Goal: Information Seeking & Learning: Learn about a topic

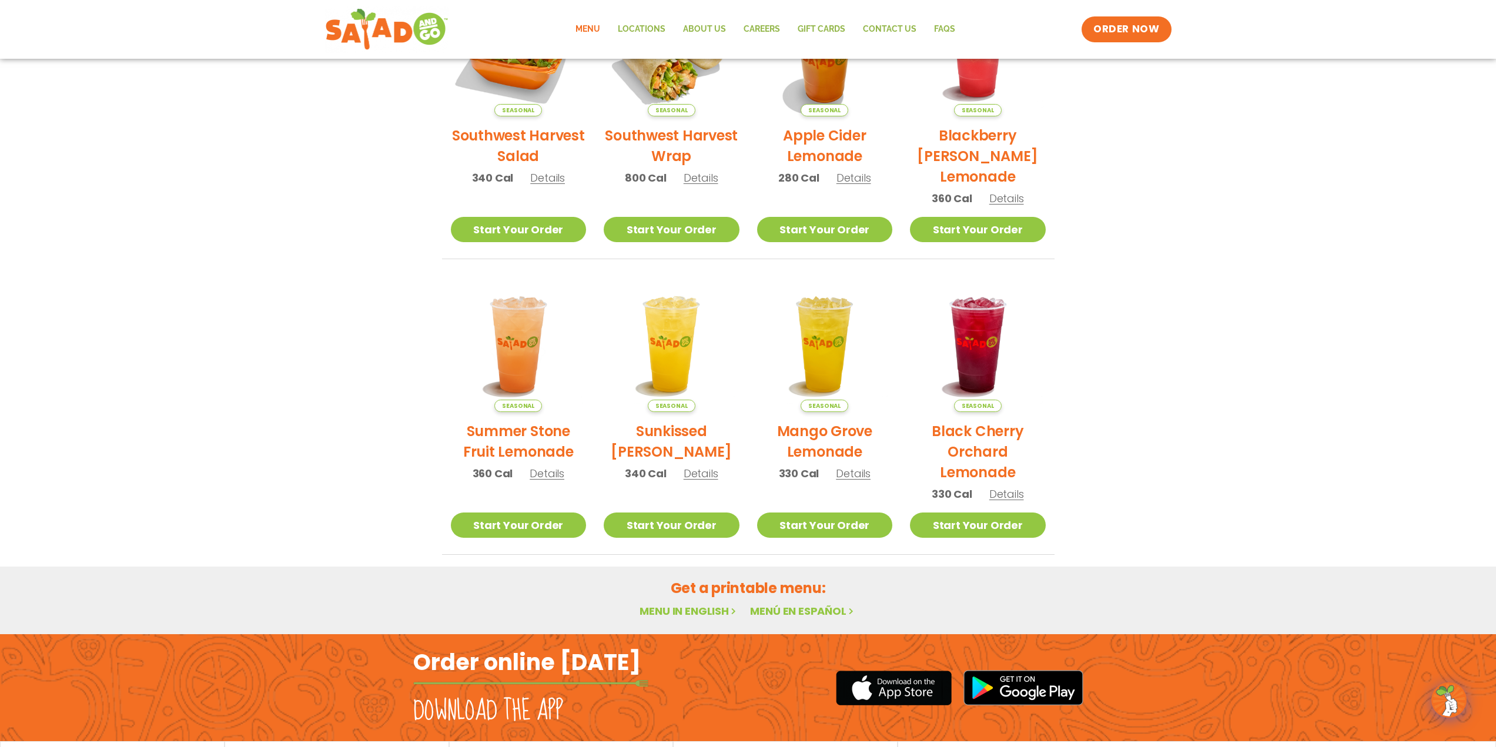
scroll to position [352, 0]
click at [702, 490] on link "Menu in English" at bounding box center [688, 610] width 99 height 15
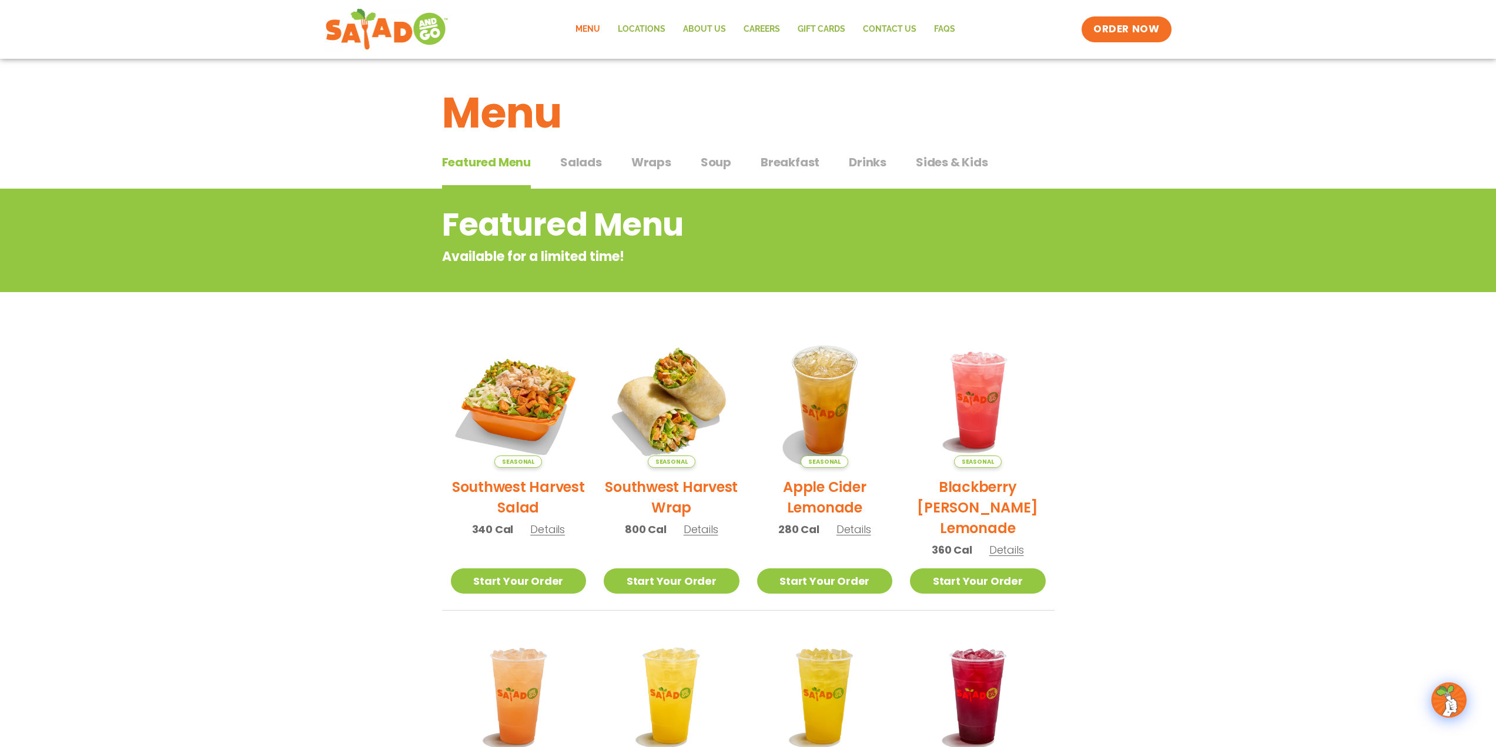
click at [786, 163] on span "Breakfast" at bounding box center [790, 162] width 59 height 18
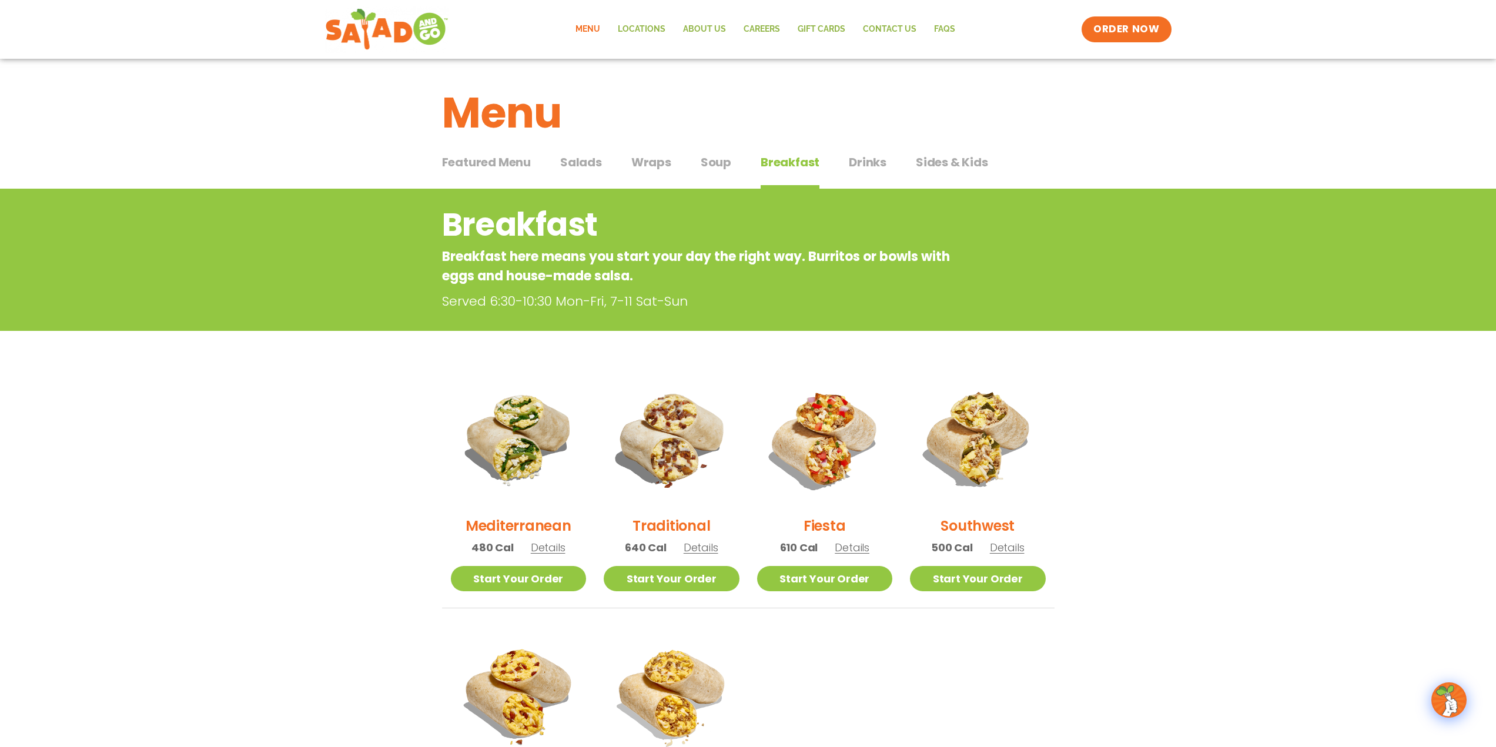
click at [702, 540] on span "Details" at bounding box center [701, 547] width 35 height 15
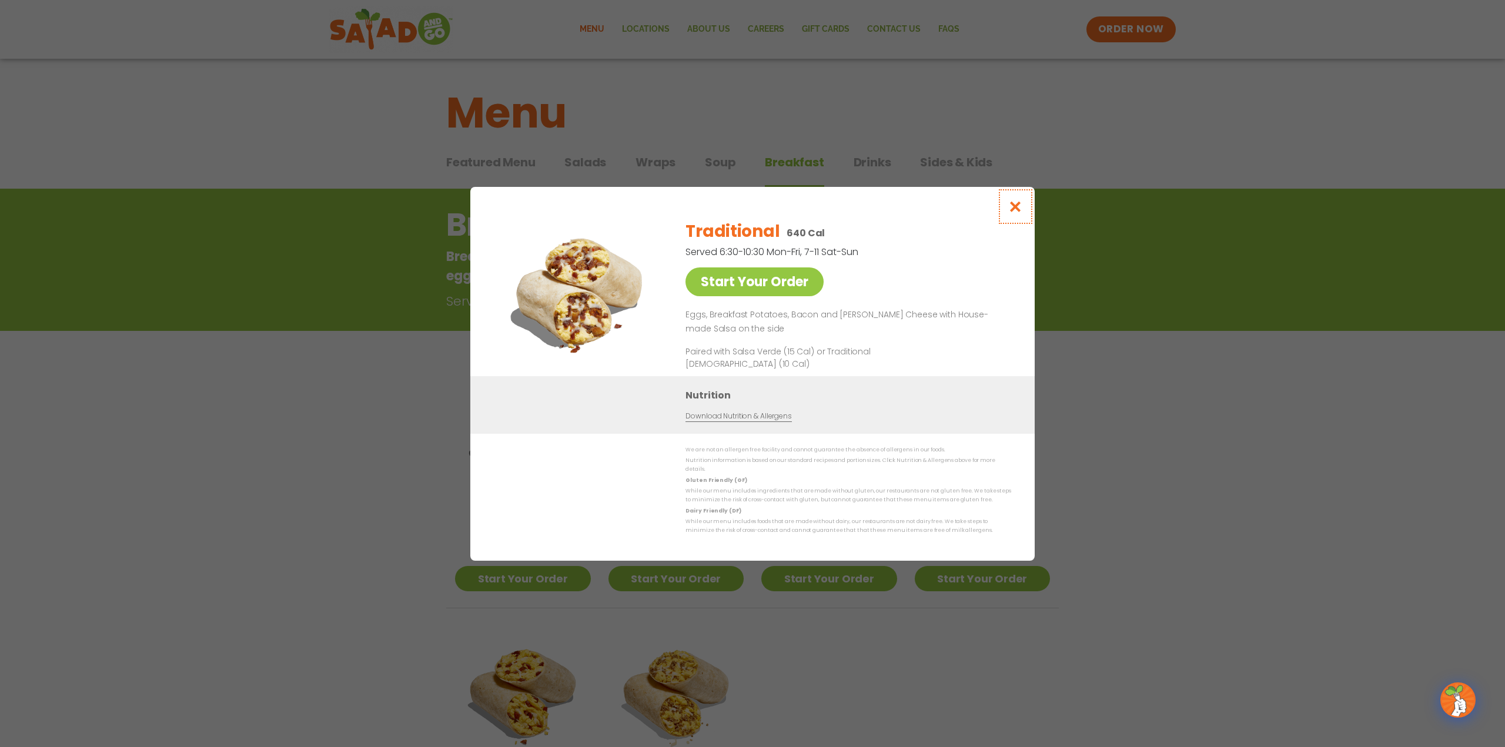
click at [1018, 200] on icon "Close modal" at bounding box center [1015, 206] width 15 height 12
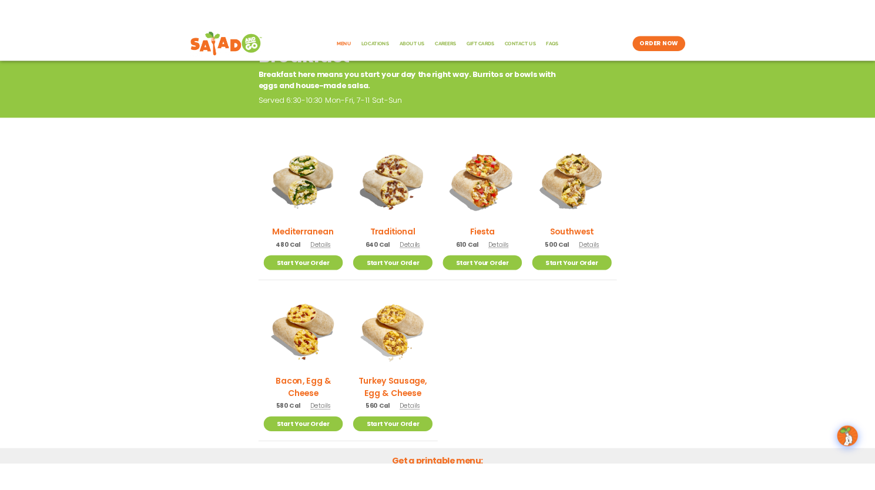
scroll to position [175, 0]
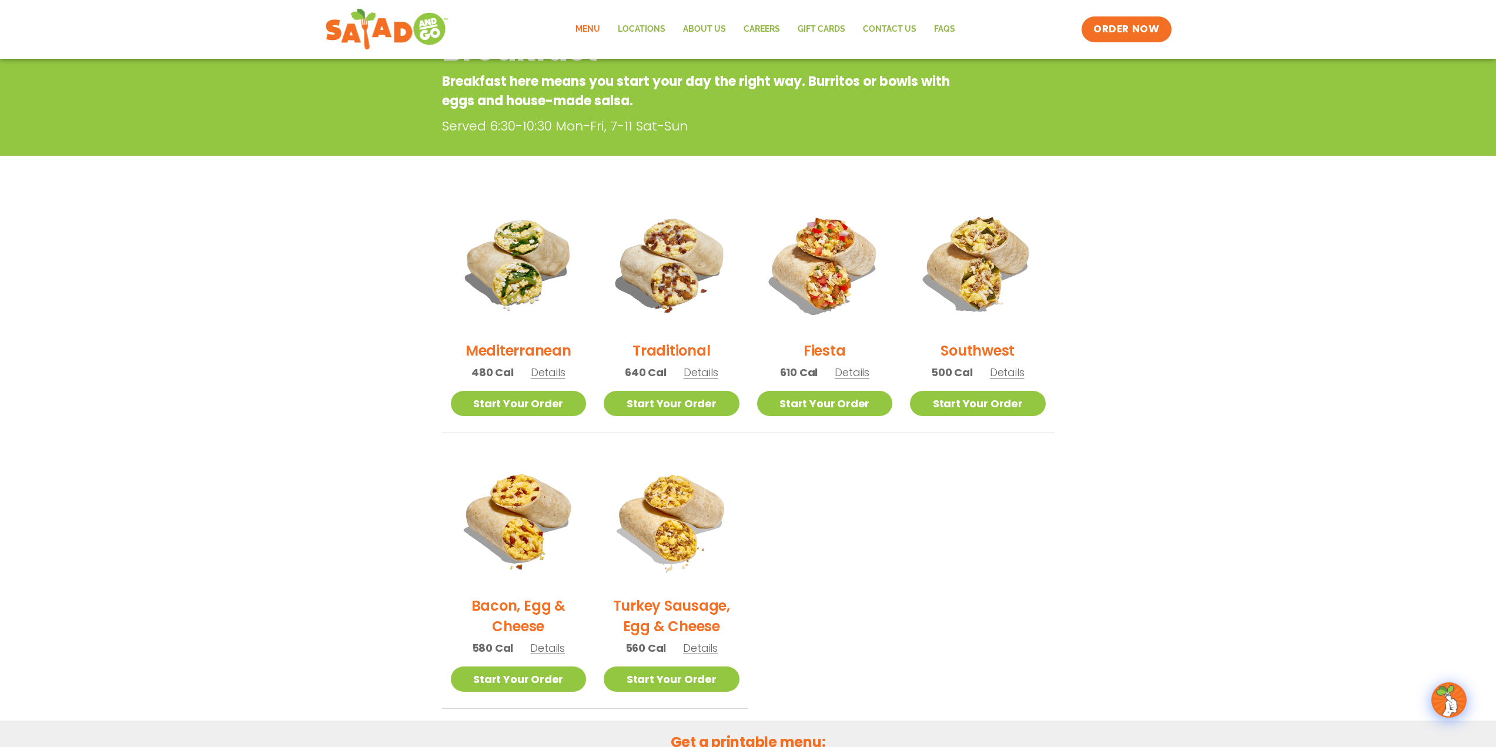
click at [698, 371] on span "Details" at bounding box center [701, 372] width 35 height 15
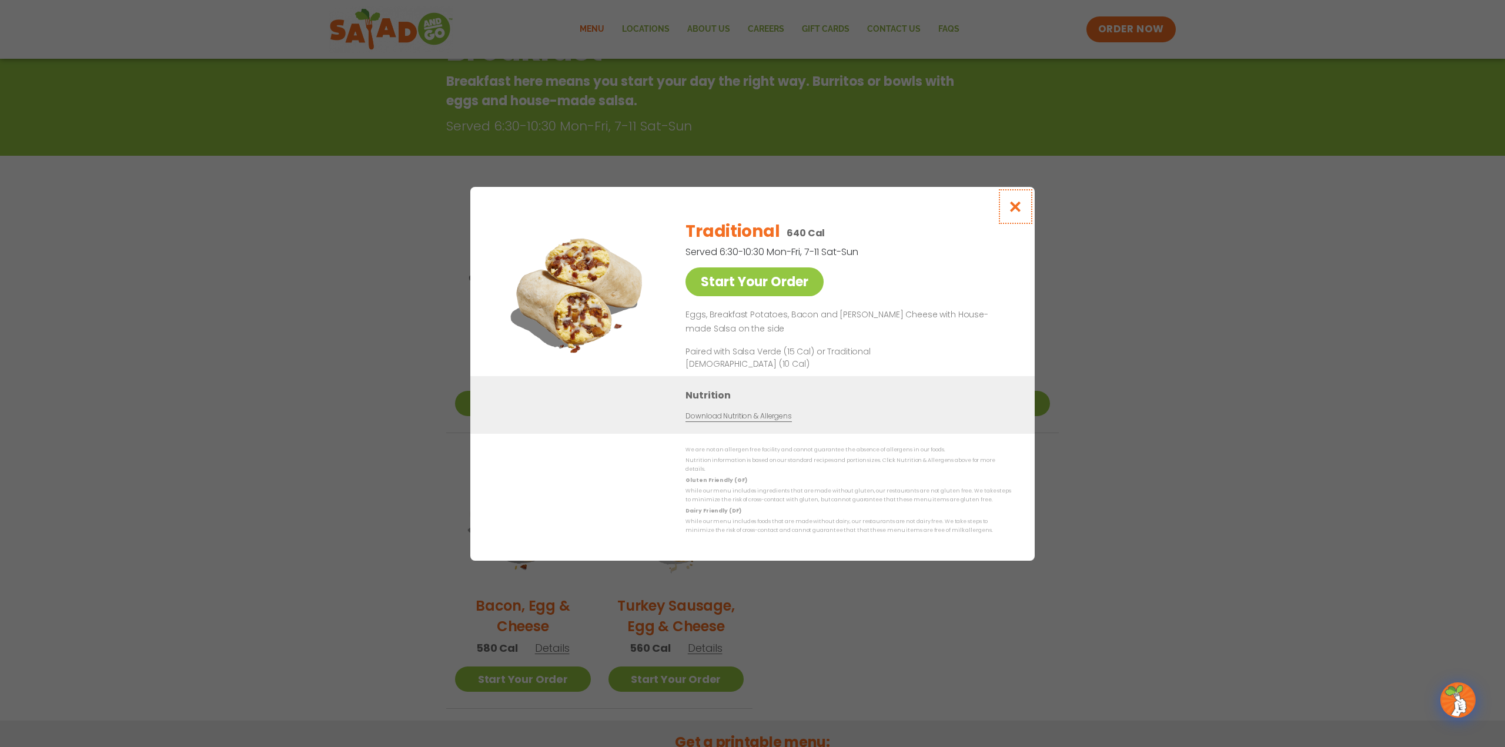
click at [1017, 200] on icon "Close modal" at bounding box center [1015, 206] width 15 height 12
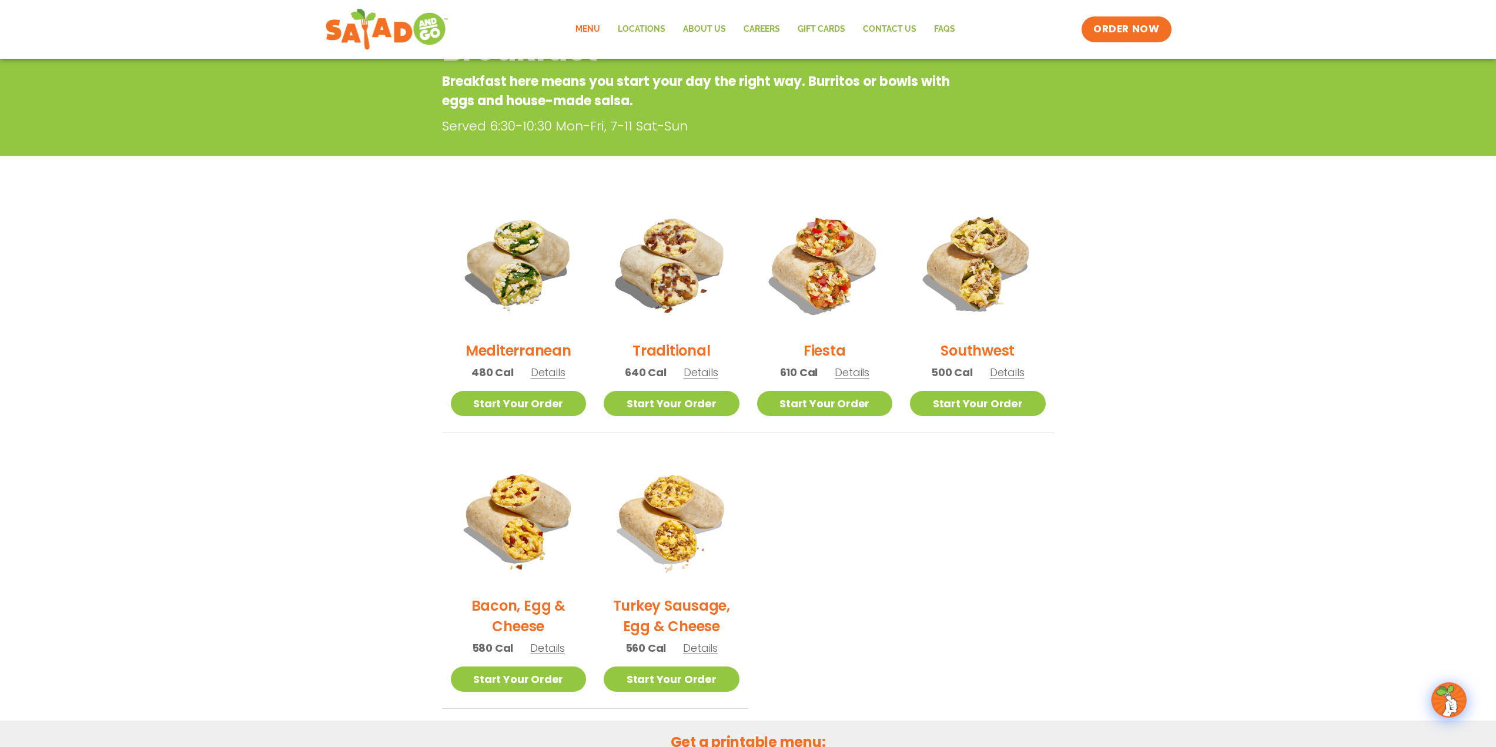
click at [699, 370] on span "Details" at bounding box center [701, 372] width 35 height 15
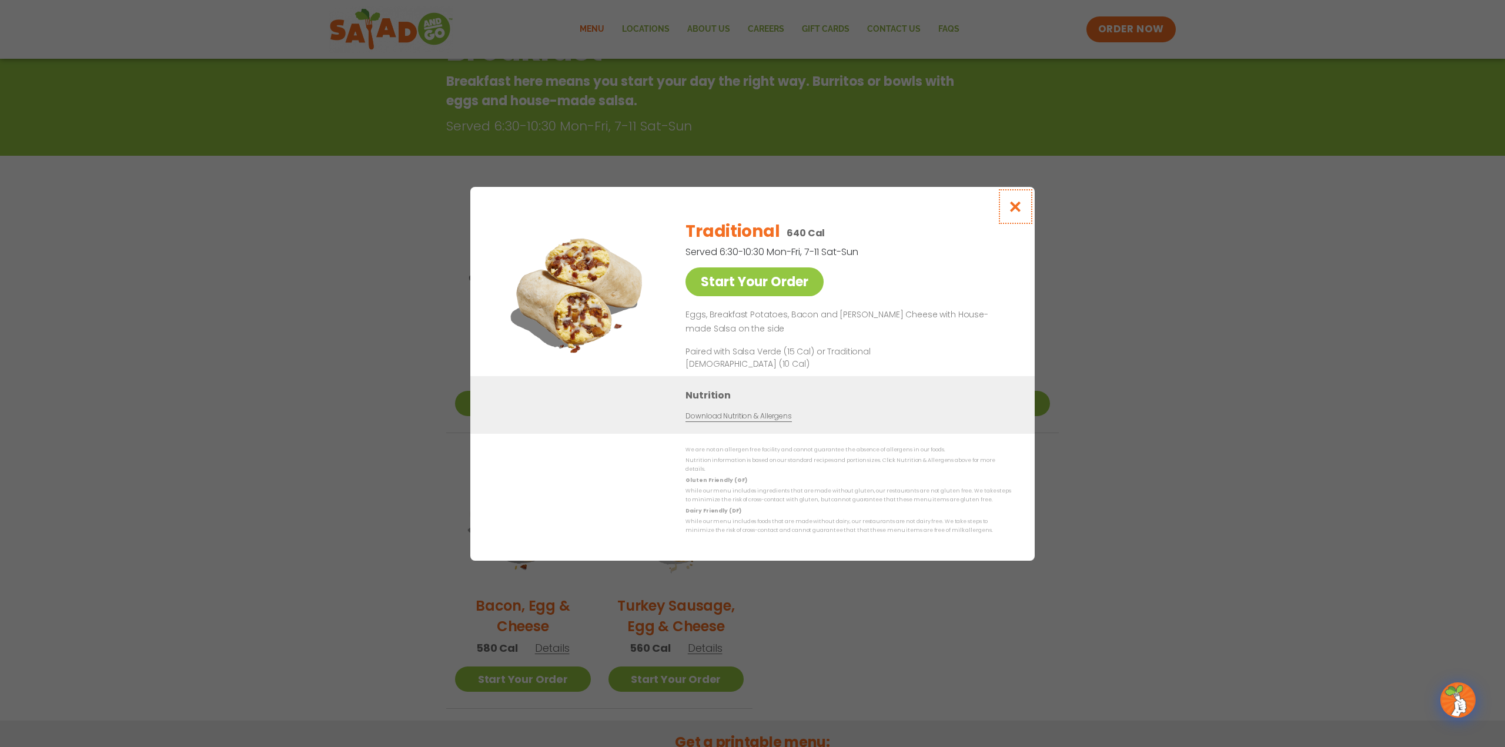
click at [1015, 200] on icon "Close modal" at bounding box center [1015, 206] width 15 height 12
